Goal: Use online tool/utility

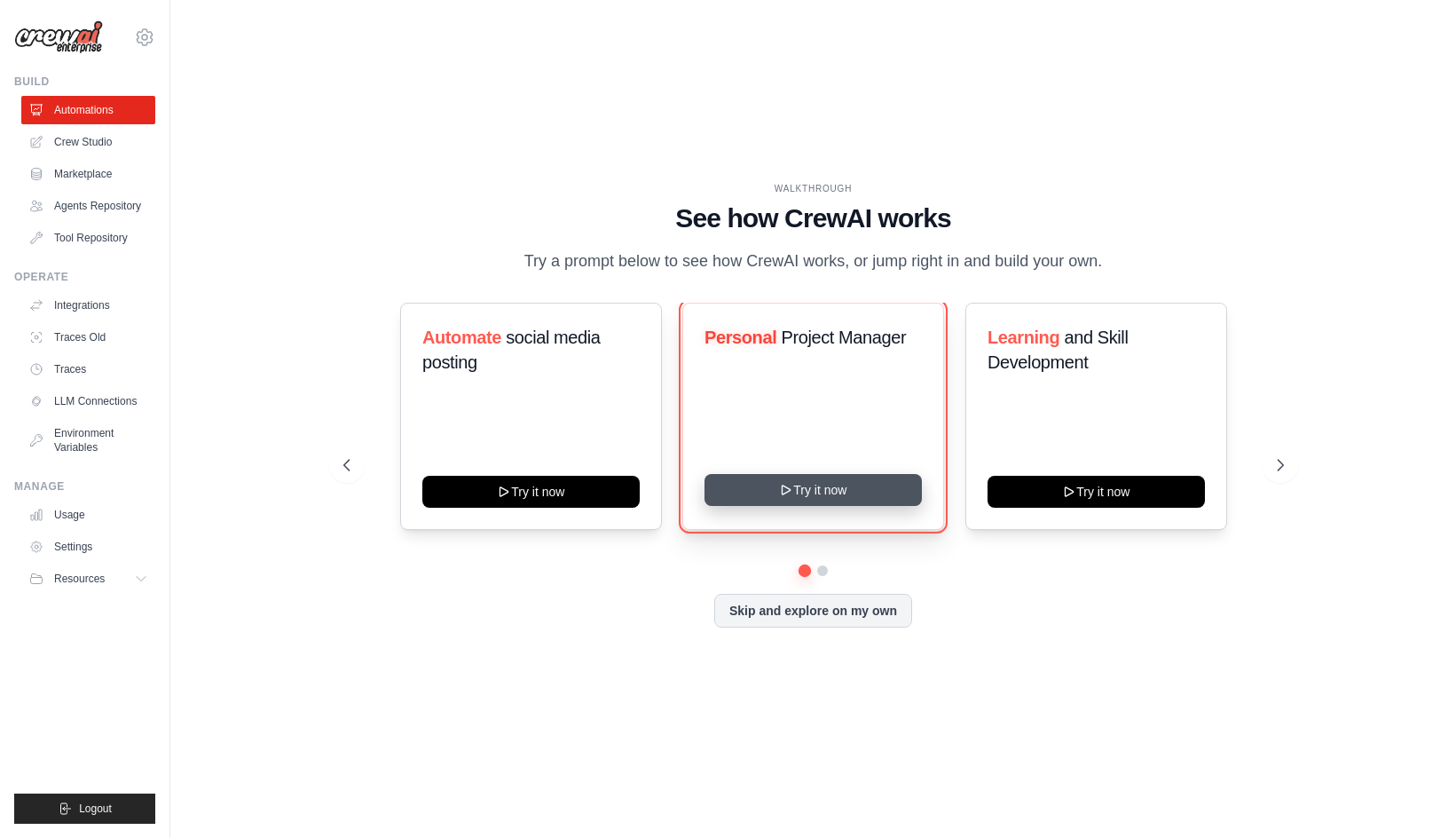
click at [836, 506] on button "Try it now" at bounding box center [813, 490] width 218 height 32
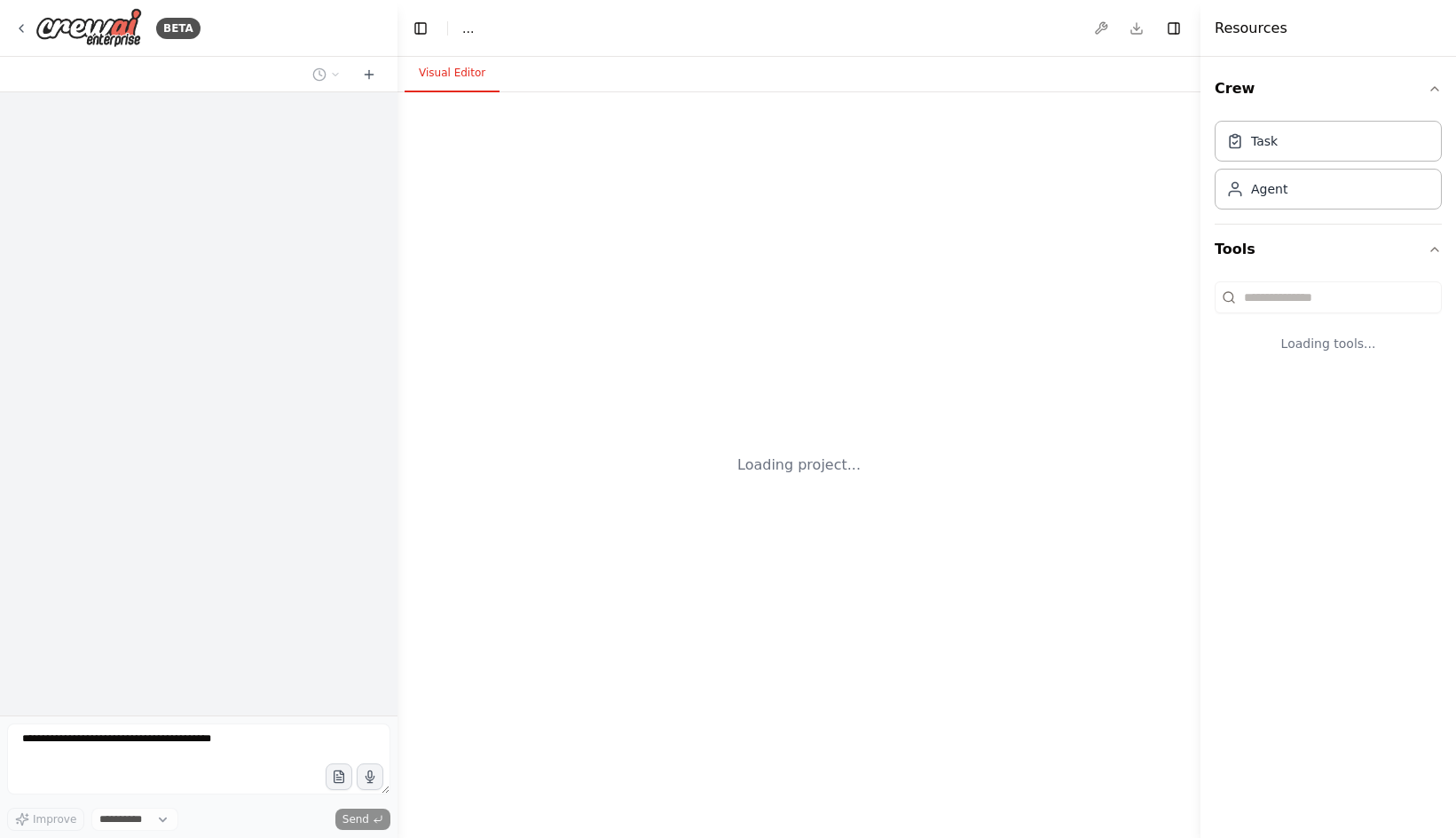
select select "****"
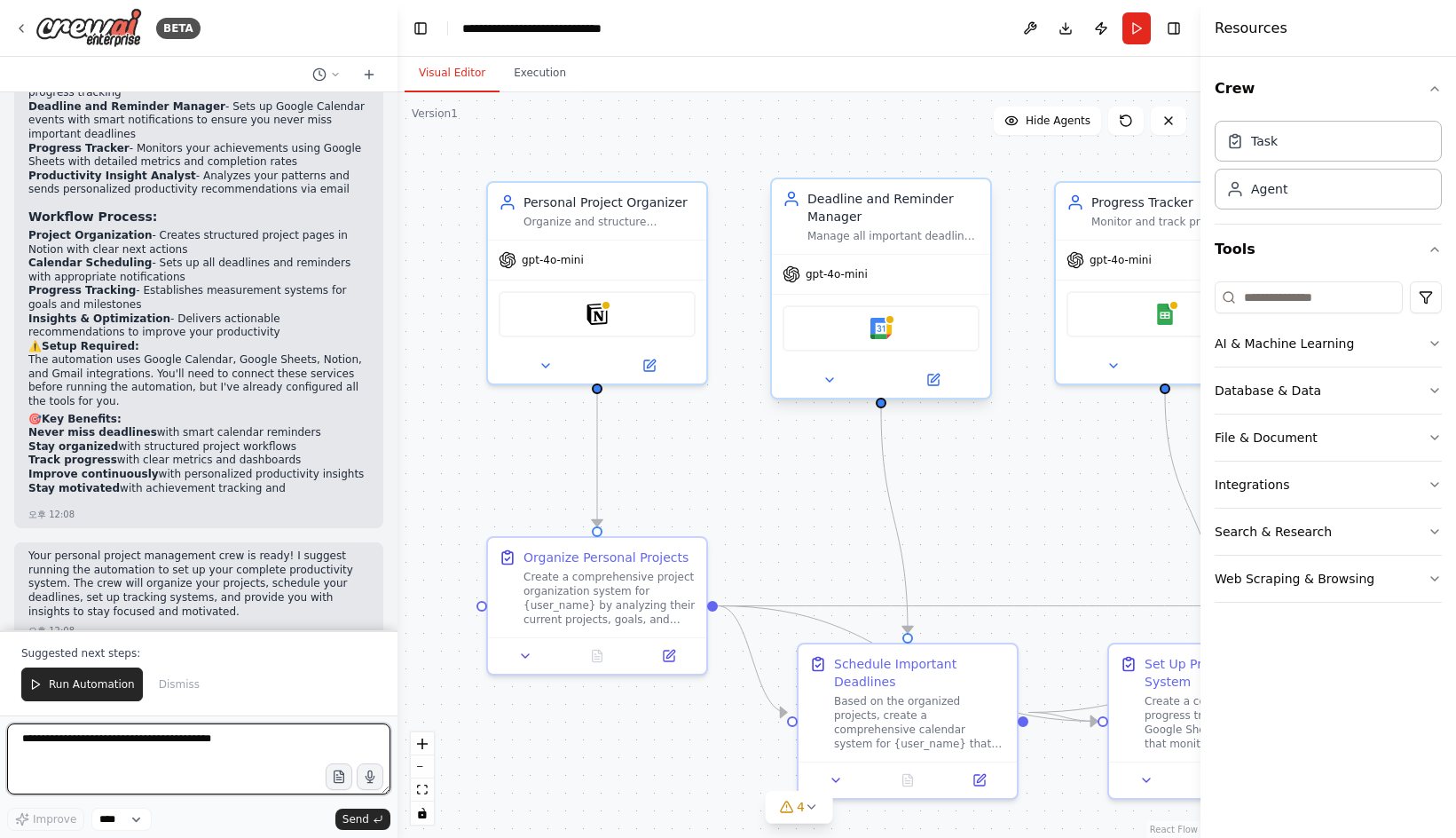
scroll to position [1726, 0]
